Goal: Task Accomplishment & Management: Use online tool/utility

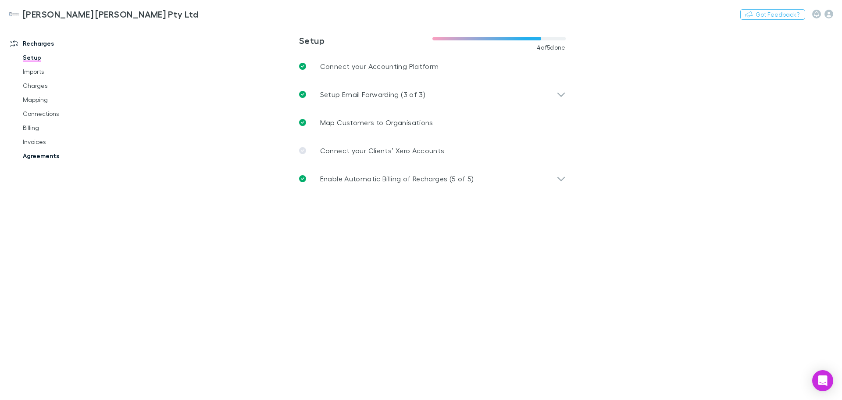
click at [47, 154] on link "Agreements" at bounding box center [66, 156] width 104 height 14
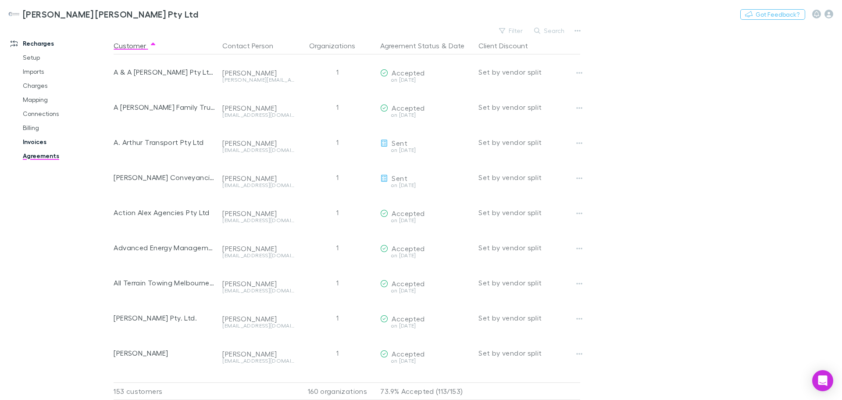
click at [39, 144] on link "Invoices" at bounding box center [66, 142] width 104 height 14
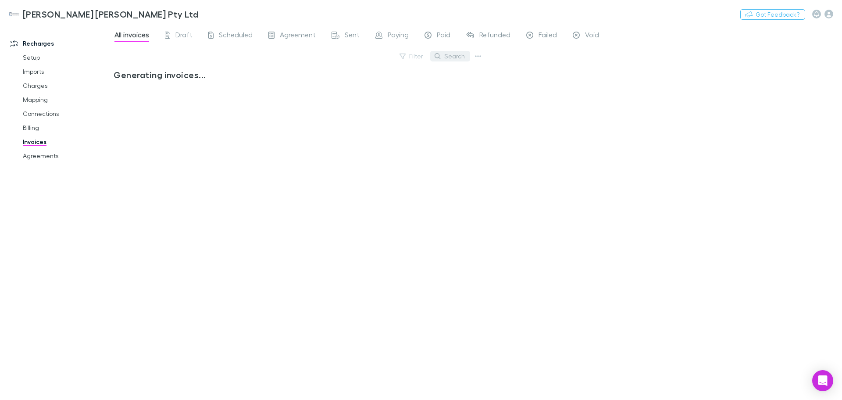
click at [447, 56] on button "Search" at bounding box center [450, 56] width 40 height 11
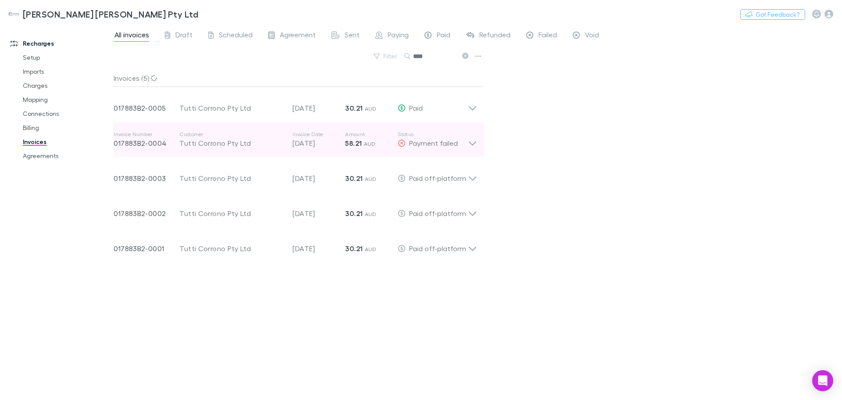
type input "****"
click at [474, 148] on icon at bounding box center [472, 140] width 9 height 18
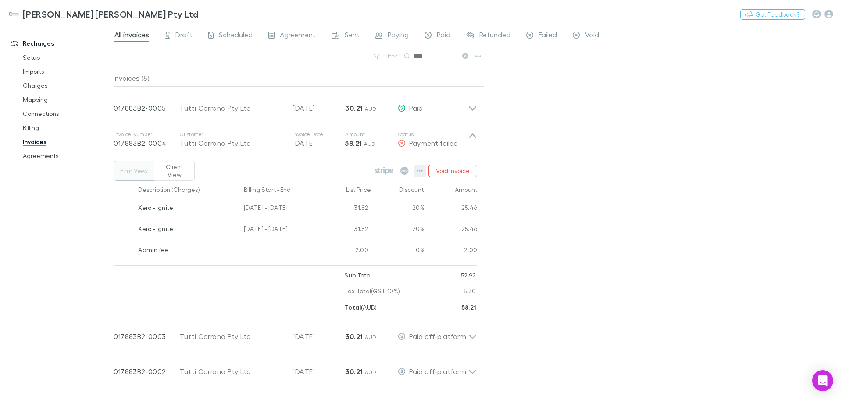
click at [423, 168] on icon "button" at bounding box center [420, 170] width 6 height 7
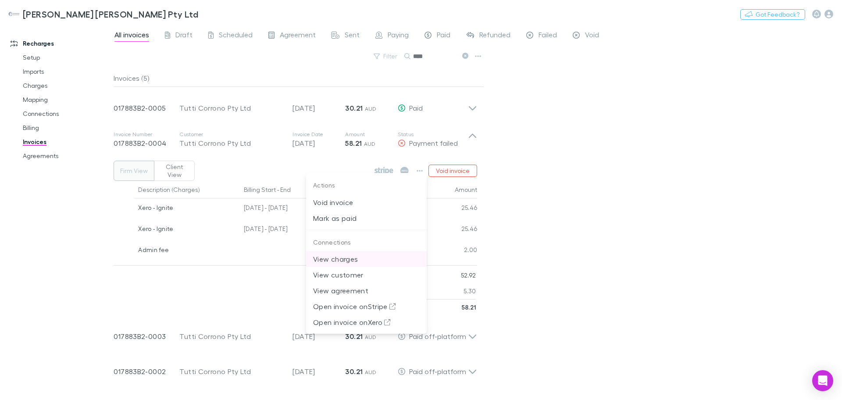
click at [371, 258] on p "View charges" at bounding box center [366, 259] width 107 height 11
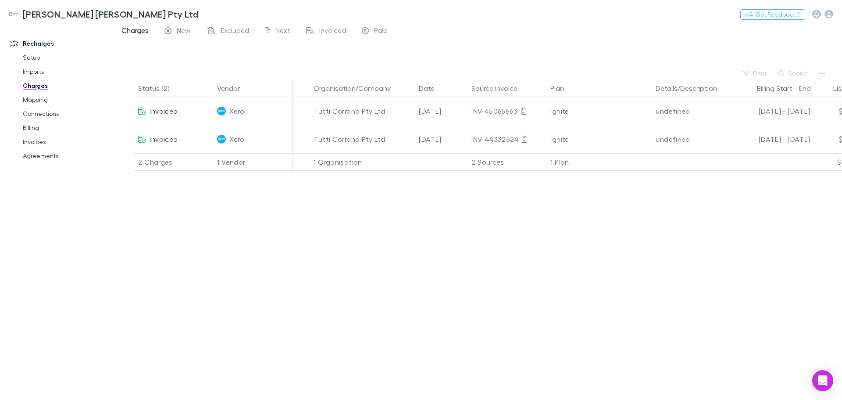
click at [28, 79] on link "Charges" at bounding box center [66, 86] width 104 height 14
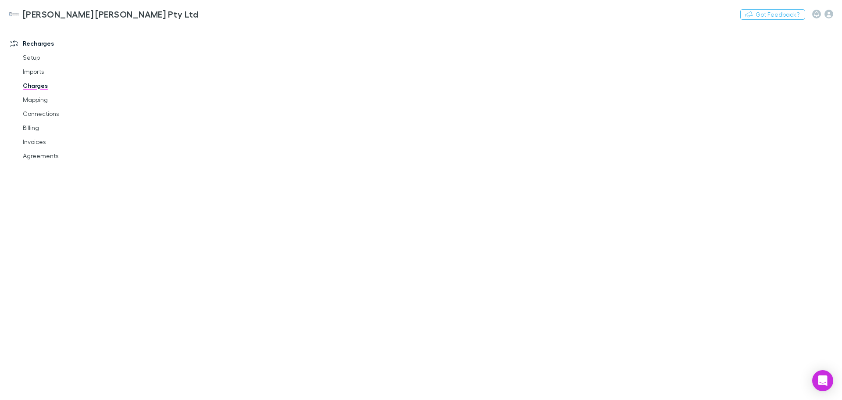
click at [32, 86] on link "Charges" at bounding box center [66, 86] width 104 height 14
